Goal: Transaction & Acquisition: Purchase product/service

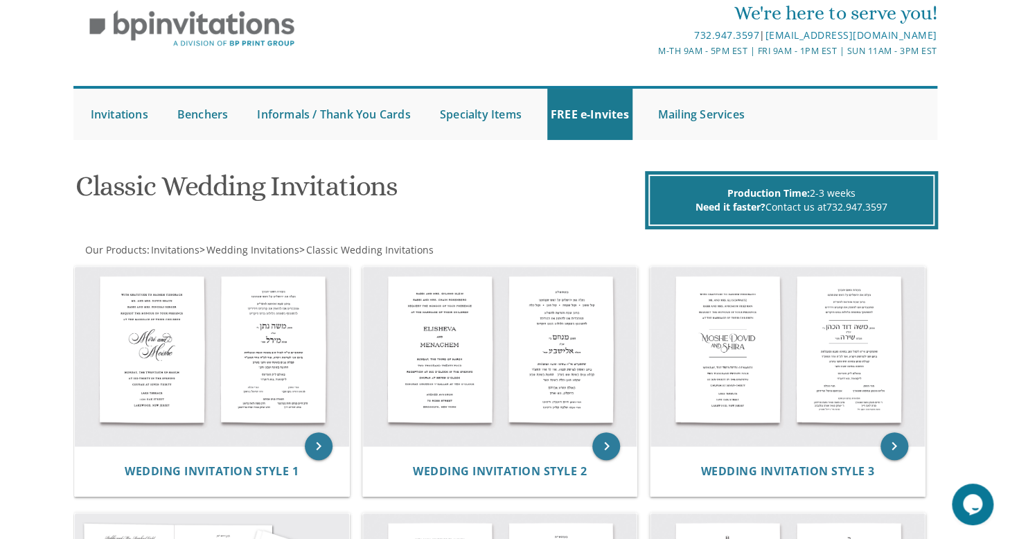
scroll to position [98, 0]
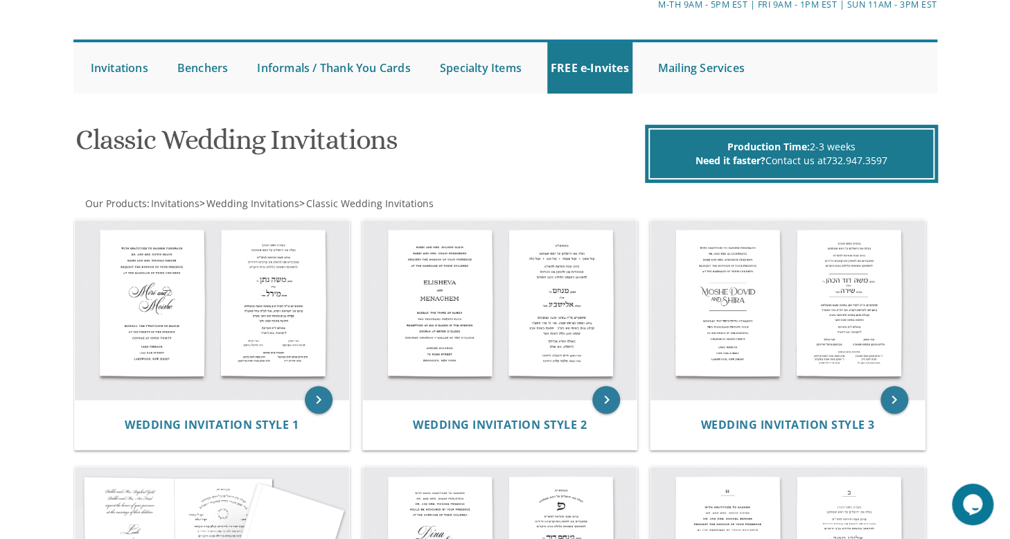
drag, startPoint x: 972, startPoint y: 117, endPoint x: 1013, endPoint y: 123, distance: 42.0
click at [1010, 123] on html "My Cart Total: View Cart Item(s) Submit My Cart Total: View Cart Item(s) Login …" at bounding box center [505, 171] width 1010 height 539
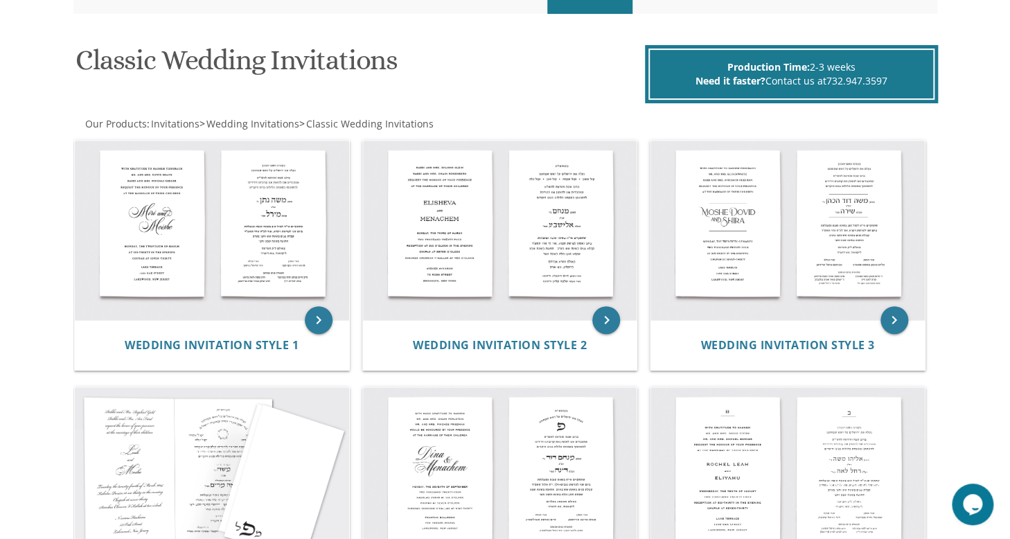
scroll to position [211, 0]
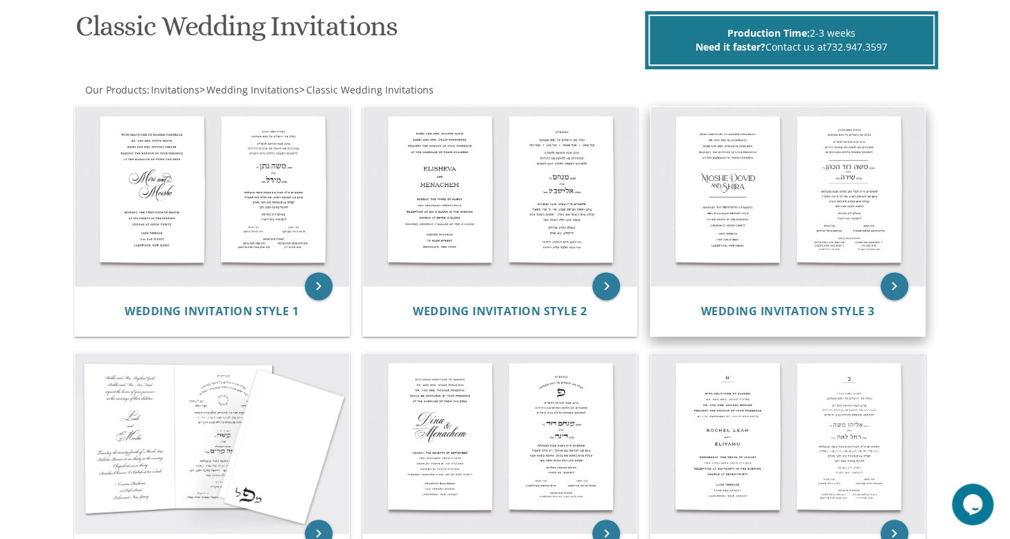
click at [812, 240] on img at bounding box center [788, 197] width 274 height 180
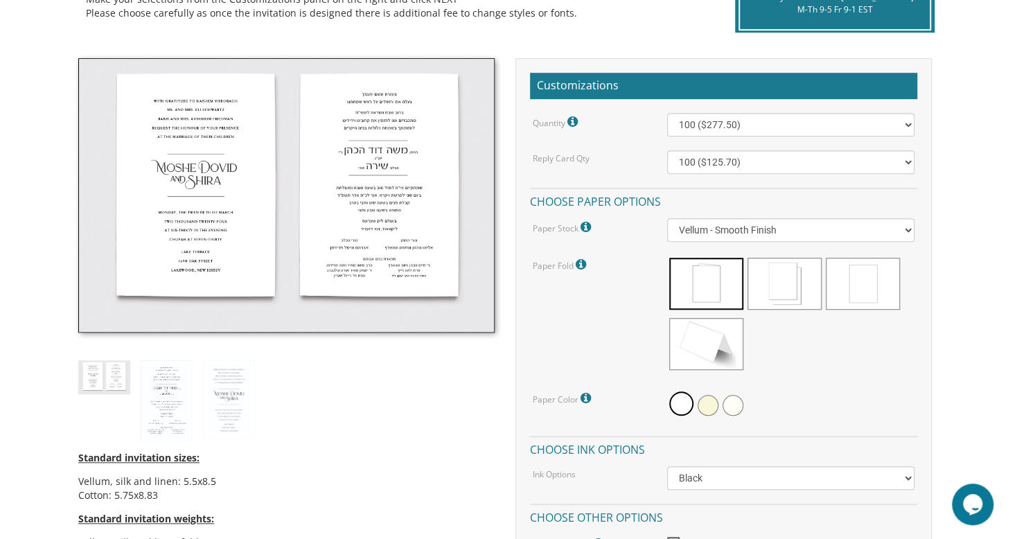
scroll to position [270, 0]
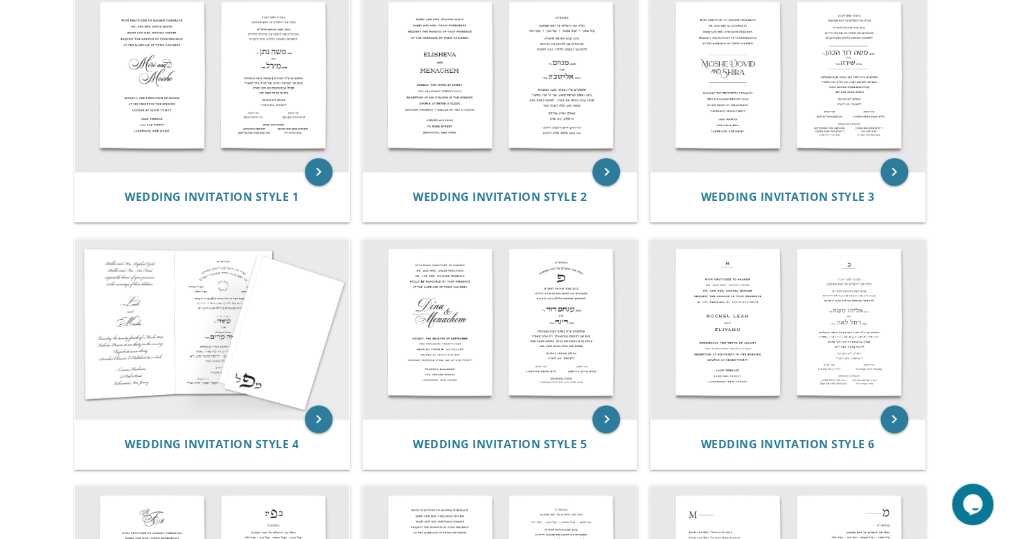
scroll to position [221, 0]
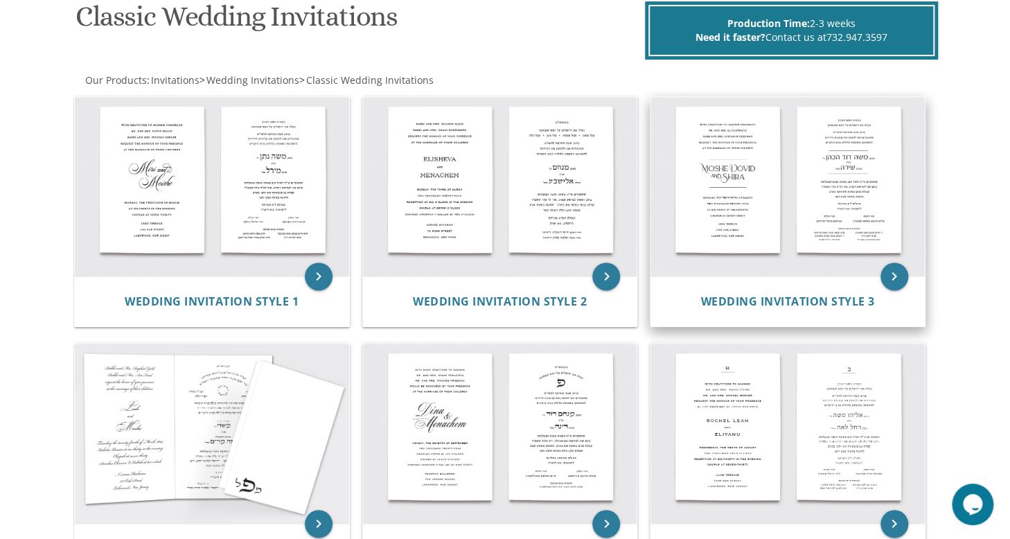
click at [778, 234] on img at bounding box center [788, 187] width 274 height 180
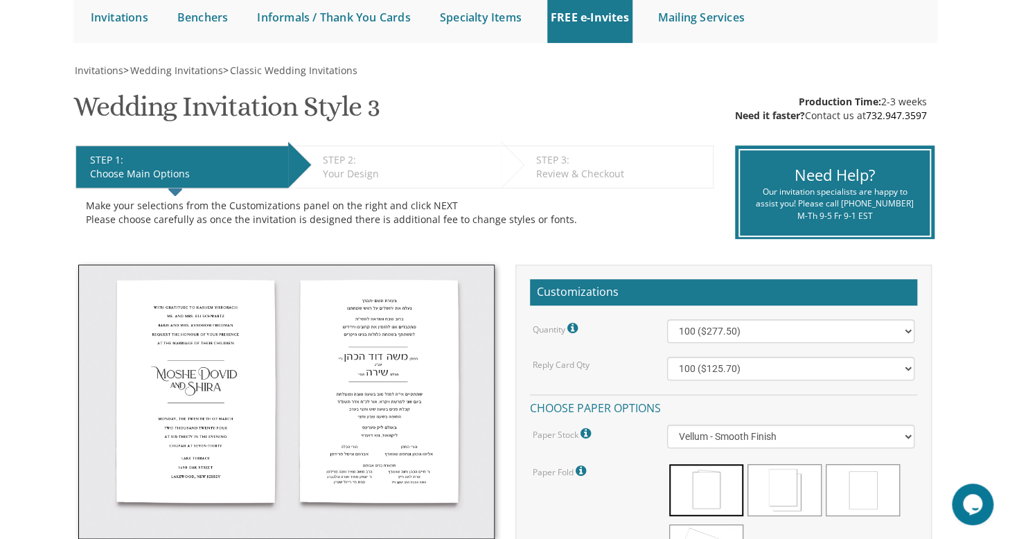
scroll to position [249, 0]
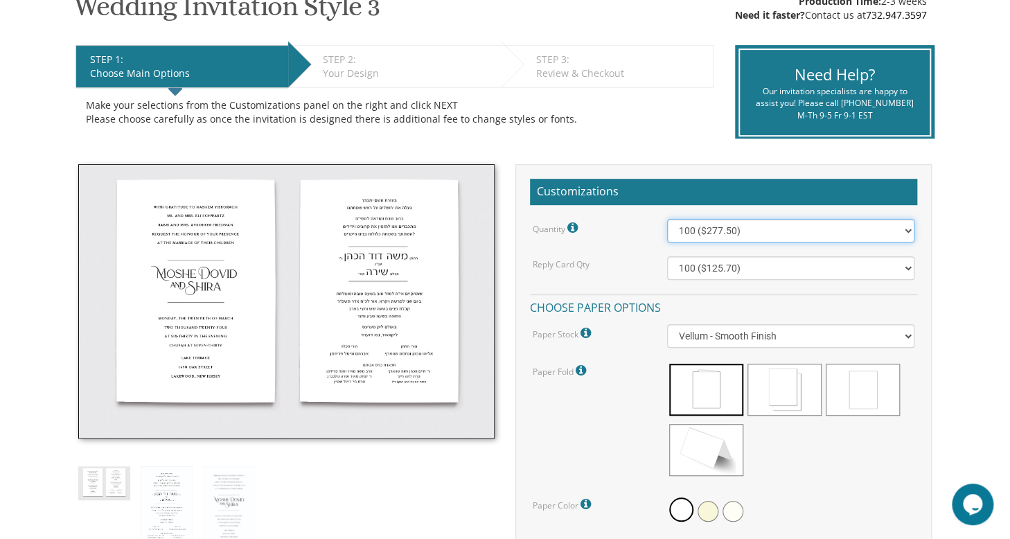
click at [754, 236] on select "100 ($277.50) 200 ($330.45) 300 ($380.65) 400 ($432.70) 500 ($482.10) 600 ($534…" at bounding box center [791, 231] width 248 height 24
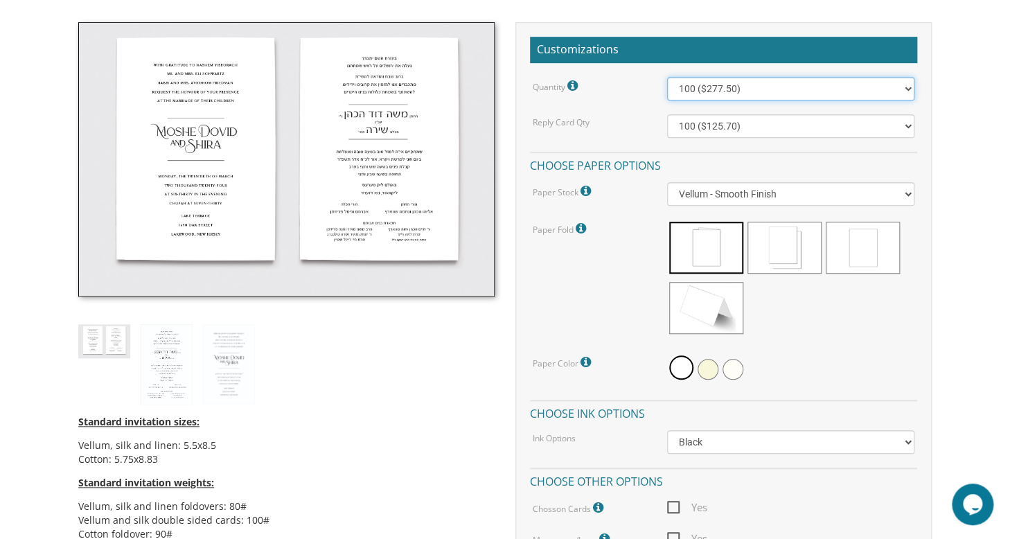
scroll to position [281, 0]
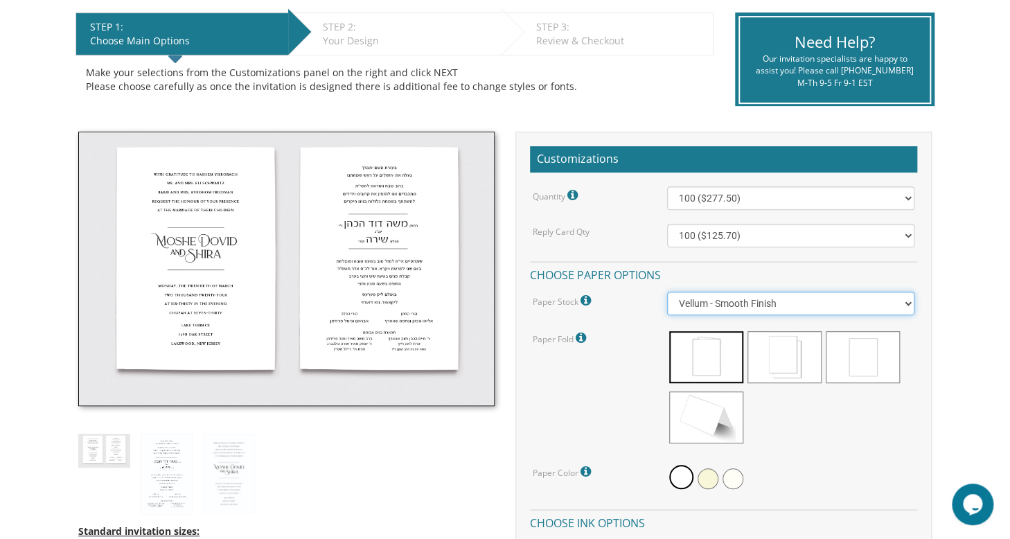
click at [906, 297] on select "Vellum - Smooth Finish Linen - Subtle Embossed Crosshatch Texture Silk - Soft, …" at bounding box center [791, 304] width 248 height 24
click at [667, 292] on select "Vellum - Smooth Finish Linen - Subtle Embossed Crosshatch Texture Silk - Soft, …" at bounding box center [791, 304] width 248 height 24
click at [906, 299] on select "Vellum - Smooth Finish Linen - Subtle Embossed Crosshatch Texture Silk - Soft, …" at bounding box center [791, 304] width 248 height 24
select select "Vellum"
click at [667, 292] on select "Vellum - Smooth Finish Linen - Subtle Embossed Crosshatch Texture Silk - Soft, …" at bounding box center [791, 304] width 248 height 24
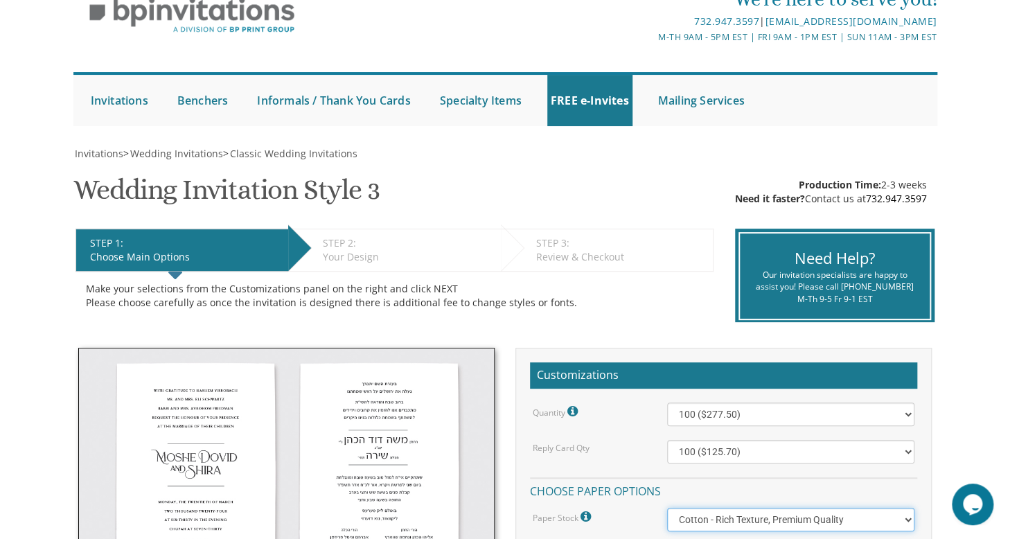
scroll to position [22, 0]
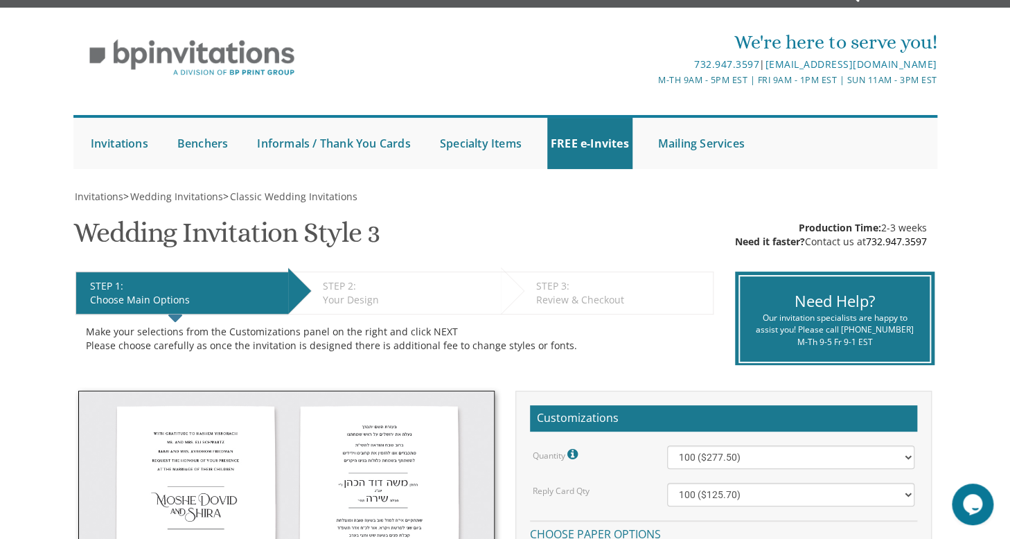
click at [217, 473] on img at bounding box center [286, 528] width 417 height 274
click at [905, 454] on select "100 ($277.50) 200 ($330.45) 300 ($380.65) 400 ($432.70) 500 ($482.10) 600 ($534…" at bounding box center [791, 458] width 248 height 24
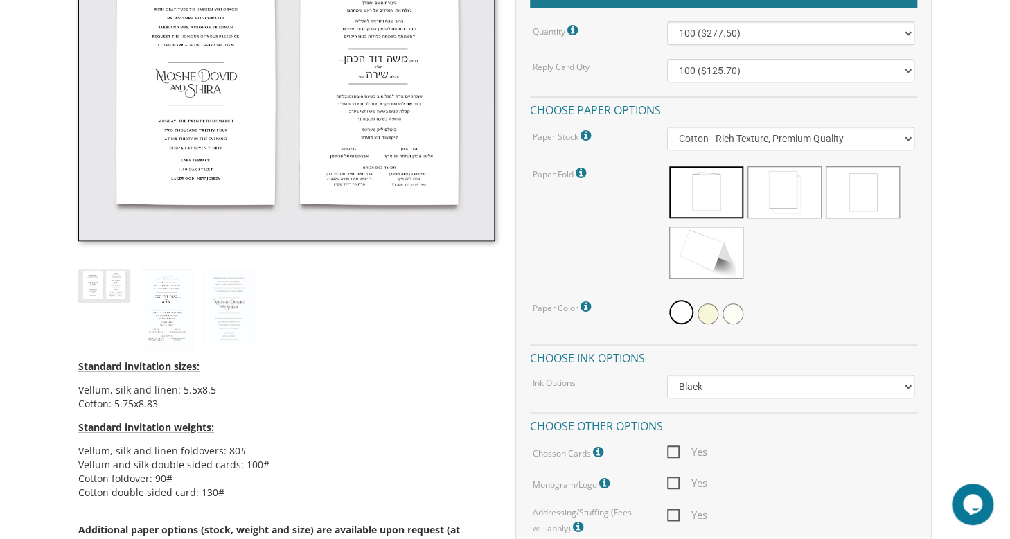
scroll to position [410, 0]
